Goal: Task Accomplishment & Management: Use online tool/utility

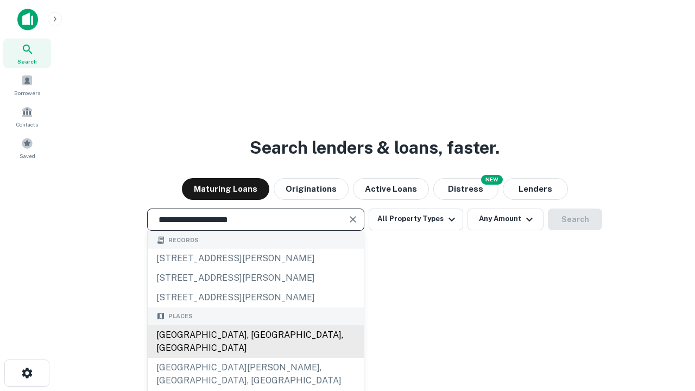
click at [255, 358] on div "Santa Monica, CA, USA" at bounding box center [256, 341] width 216 height 33
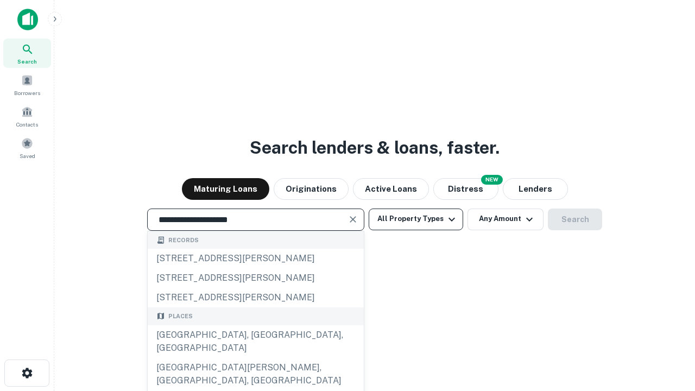
type input "**********"
click at [416, 219] on button "All Property Types" at bounding box center [416, 220] width 95 height 22
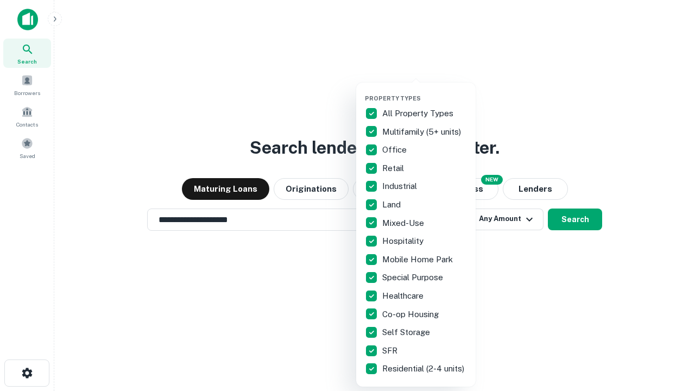
click at [425, 91] on button "button" at bounding box center [425, 91] width 120 height 1
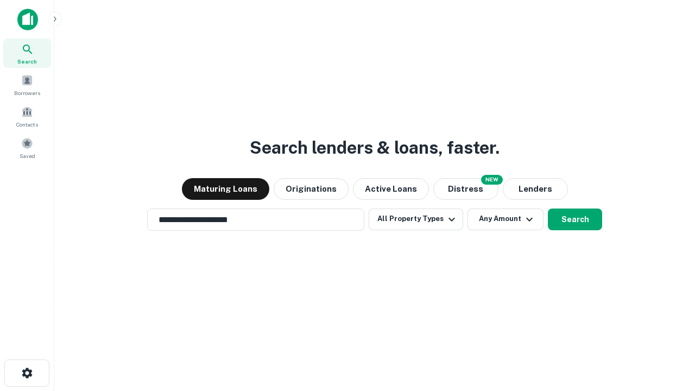
scroll to position [7, 131]
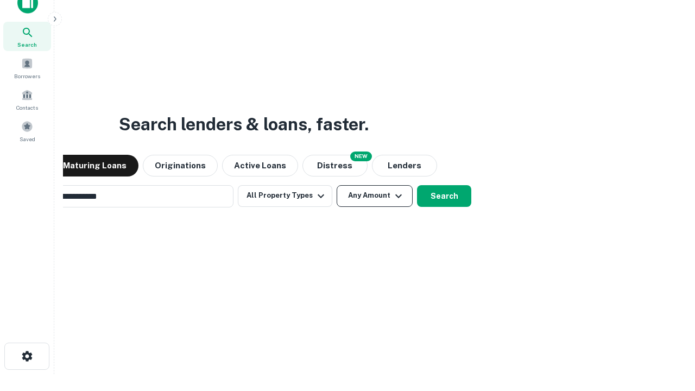
click at [337, 185] on button "Any Amount" at bounding box center [375, 196] width 76 height 22
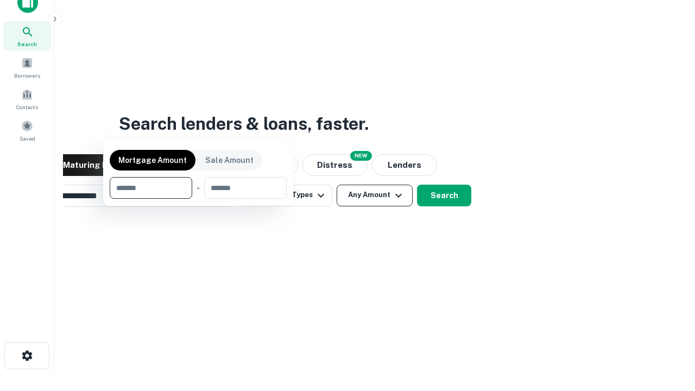
scroll to position [78, 307]
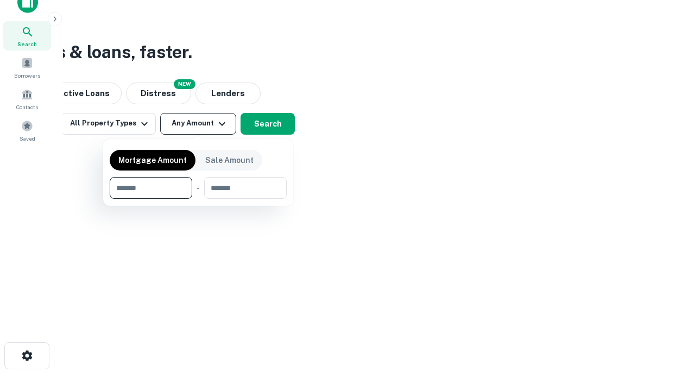
type input "*******"
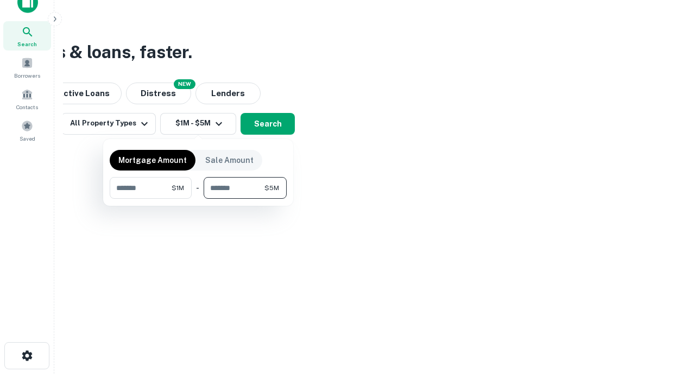
type input "*******"
click at [198, 199] on button "button" at bounding box center [198, 199] width 177 height 1
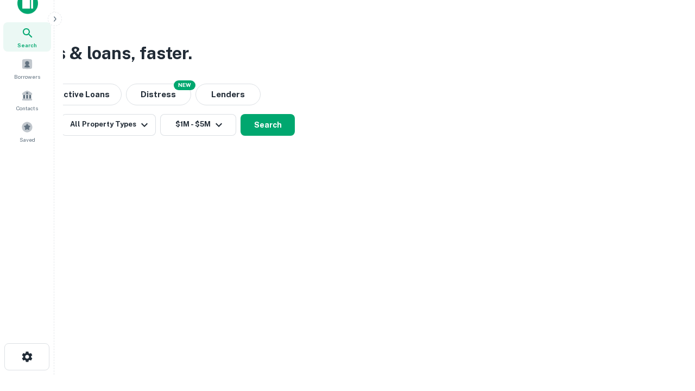
scroll to position [7, 200]
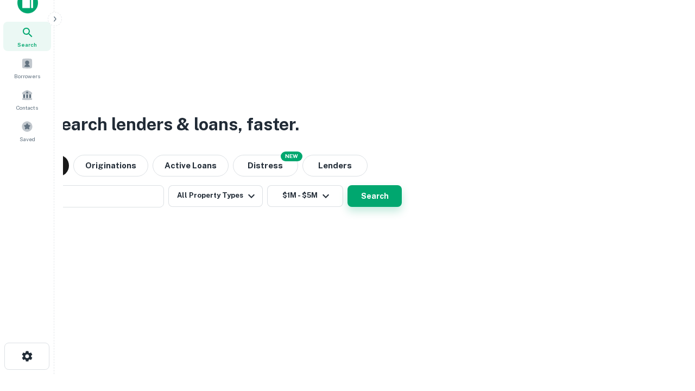
click at [348, 185] on button "Search" at bounding box center [375, 196] width 54 height 22
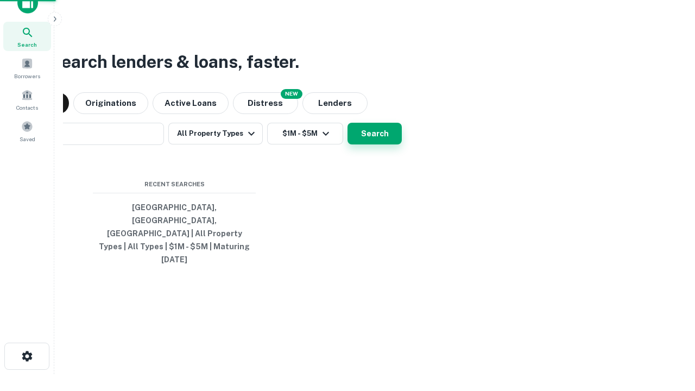
scroll to position [29, 307]
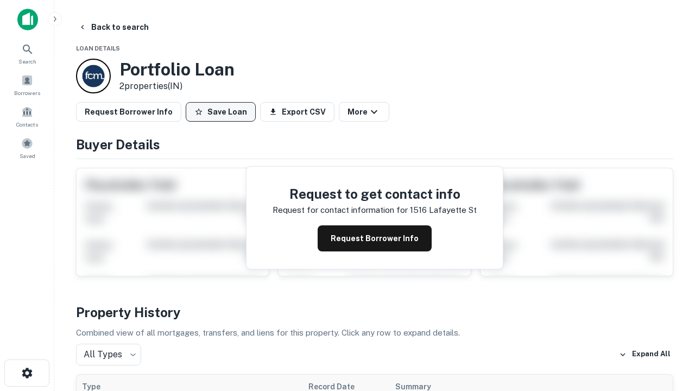
click at [221, 112] on button "Save Loan" at bounding box center [221, 112] width 70 height 20
click at [223, 112] on button "Loan Saved" at bounding box center [223, 112] width 75 height 20
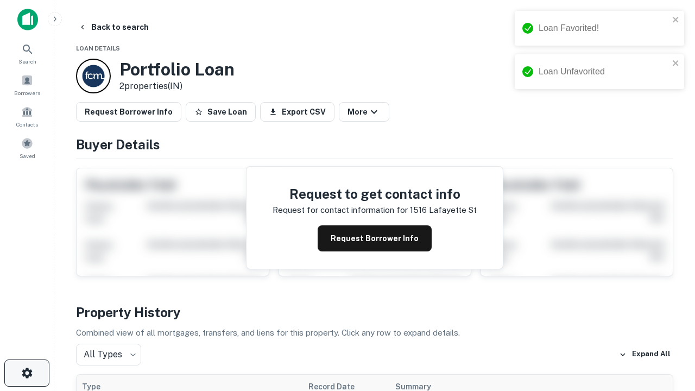
click at [27, 373] on icon "button" at bounding box center [27, 373] width 13 height 13
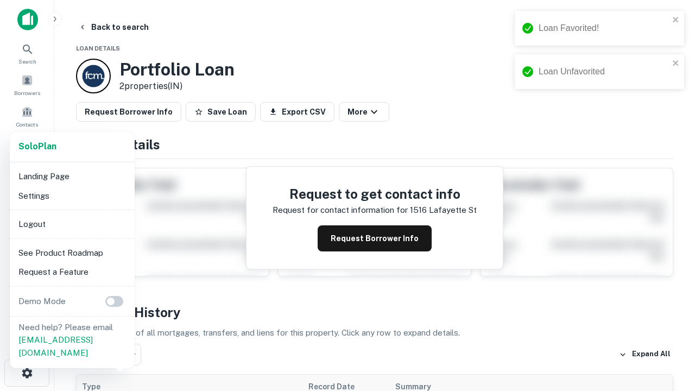
click at [72, 224] on li "Logout" at bounding box center [72, 225] width 116 height 20
